Goal: Task Accomplishment & Management: Manage account settings

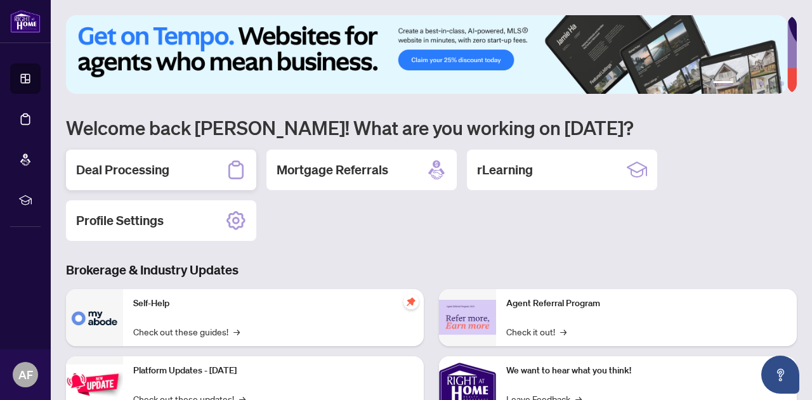
click at [178, 169] on div "Deal Processing" at bounding box center [161, 170] width 190 height 41
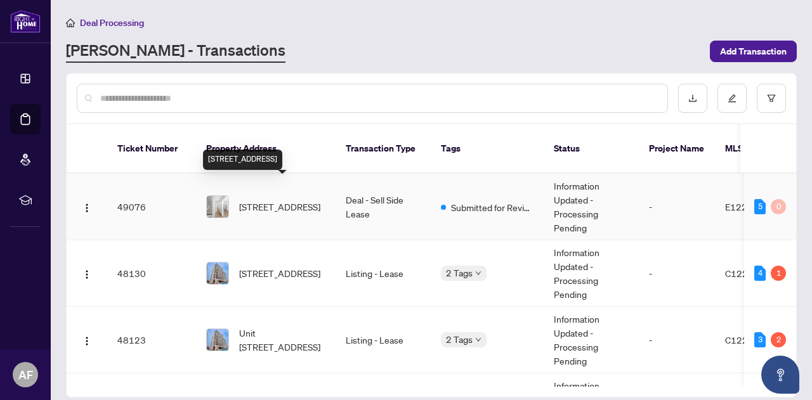
click at [277, 200] on span "[STREET_ADDRESS]" at bounding box center [279, 207] width 81 height 14
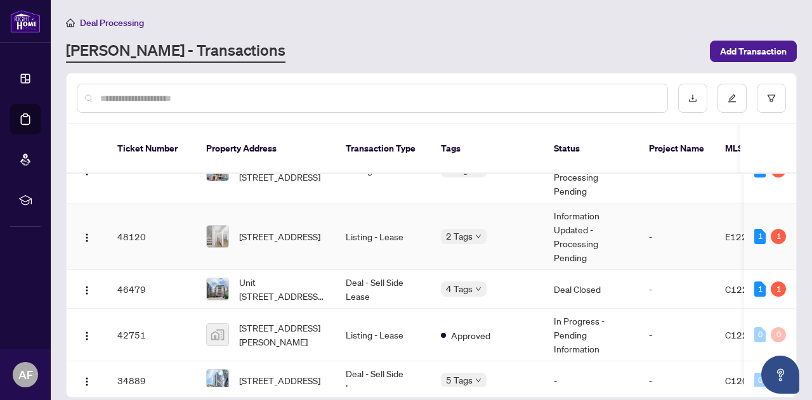
scroll to position [190, 0]
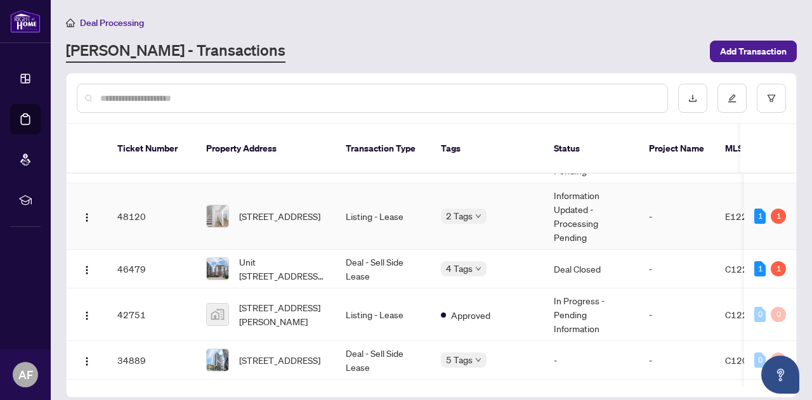
click at [283, 257] on span "Unit [STREET_ADDRESS][PERSON_NAME]" at bounding box center [282, 269] width 86 height 28
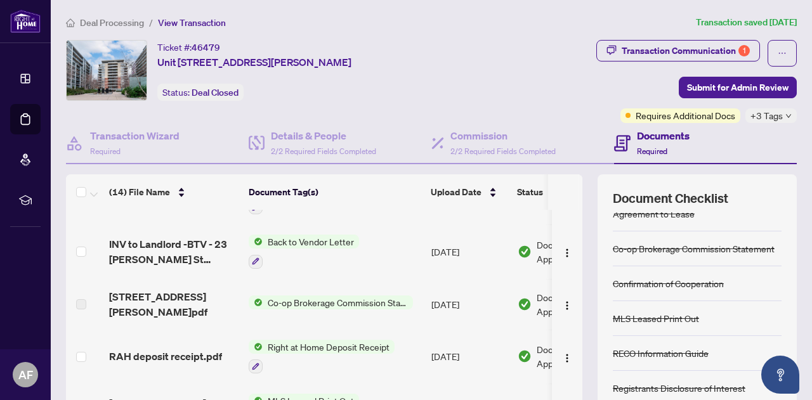
scroll to position [24, 0]
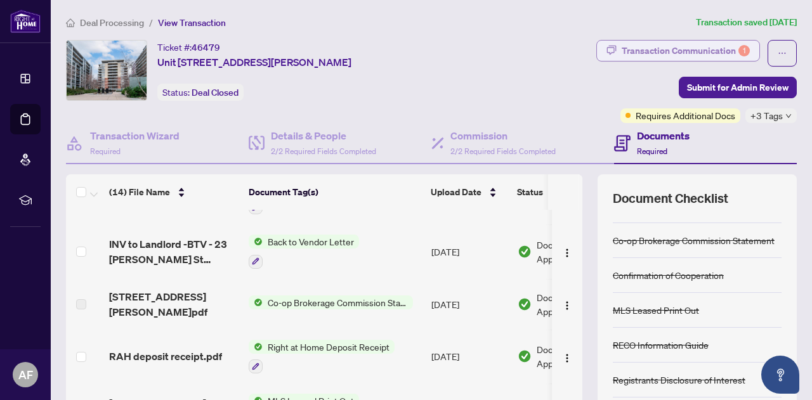
click at [659, 46] on div "Transaction Communication 1" at bounding box center [685, 51] width 128 height 20
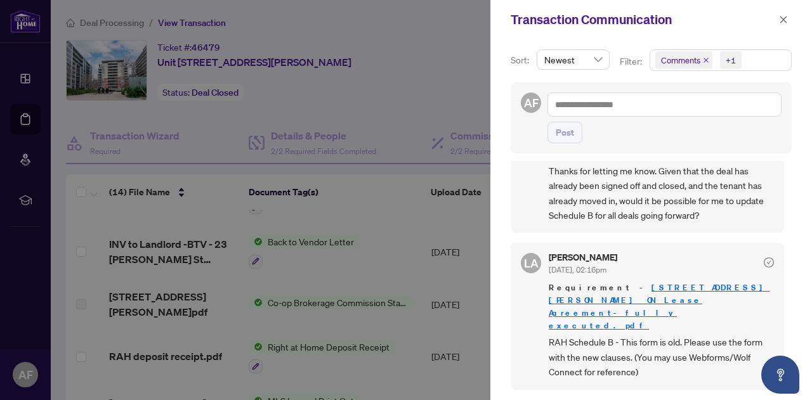
scroll to position [63, 0]
